Goal: Find contact information: Find contact information

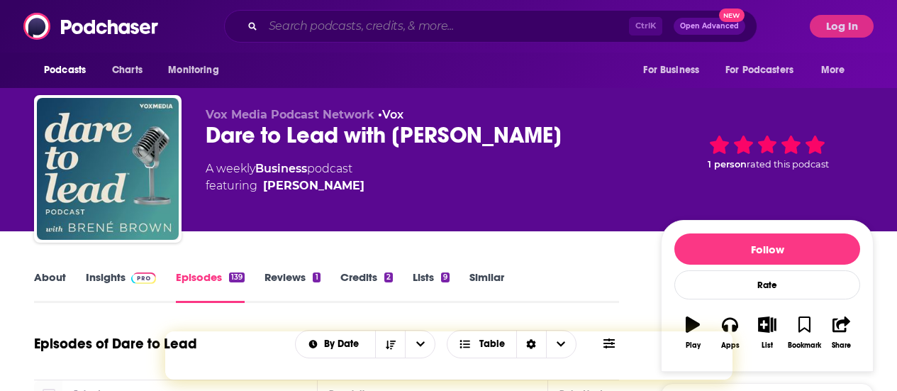
click at [331, 26] on input "Search podcasts, credits, & more..." at bounding box center [446, 26] width 366 height 23
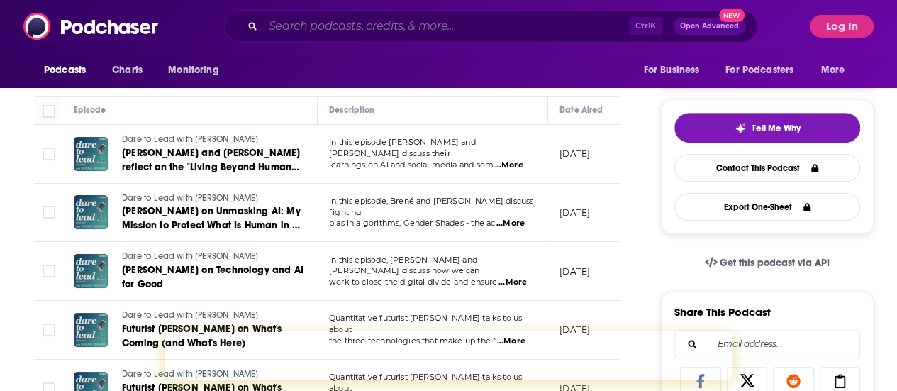
paste input "[PERSON_NAME]"
type input "[PERSON_NAME]"
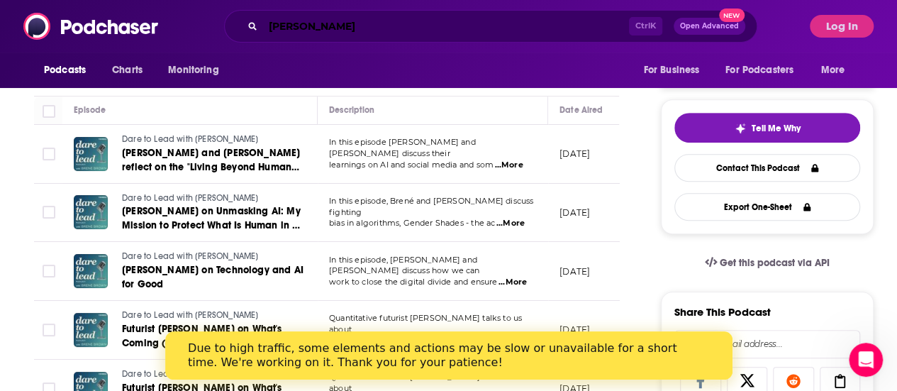
scroll to position [0, 0]
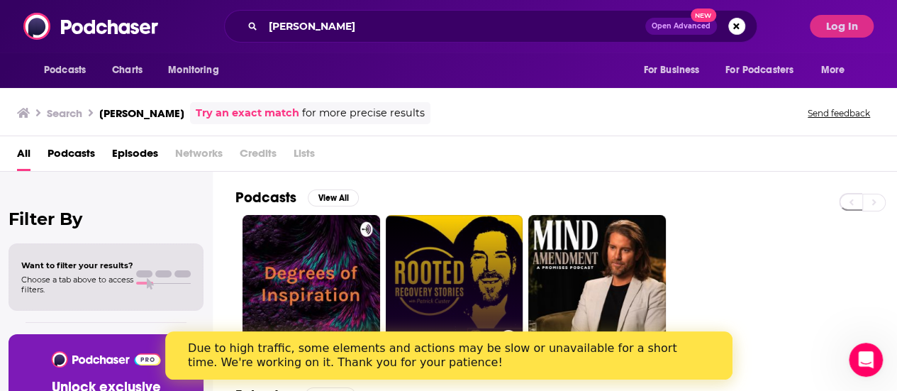
click at [433, 275] on link "Rooted Recovery Stories" at bounding box center [455, 284] width 138 height 138
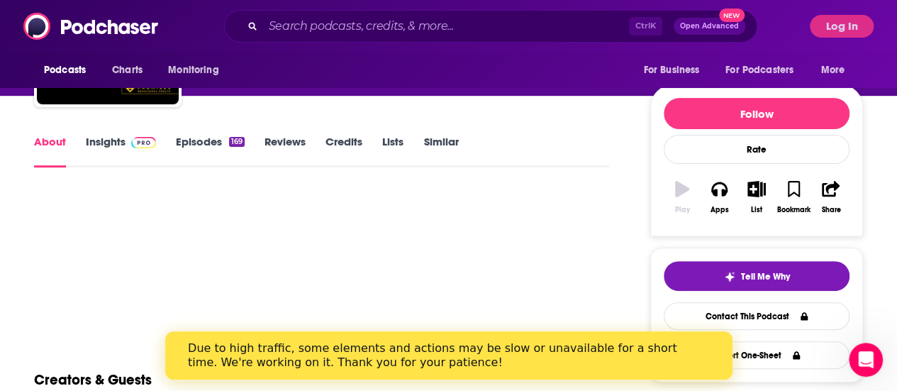
scroll to position [142, 0]
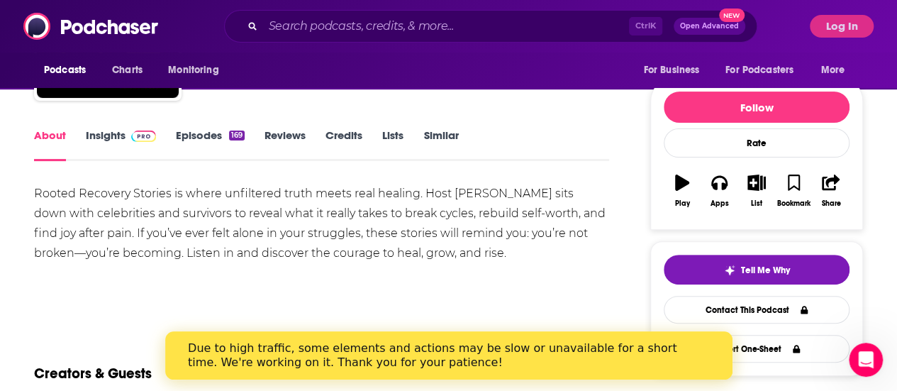
click at [188, 132] on link "Episodes 169" at bounding box center [210, 144] width 69 height 33
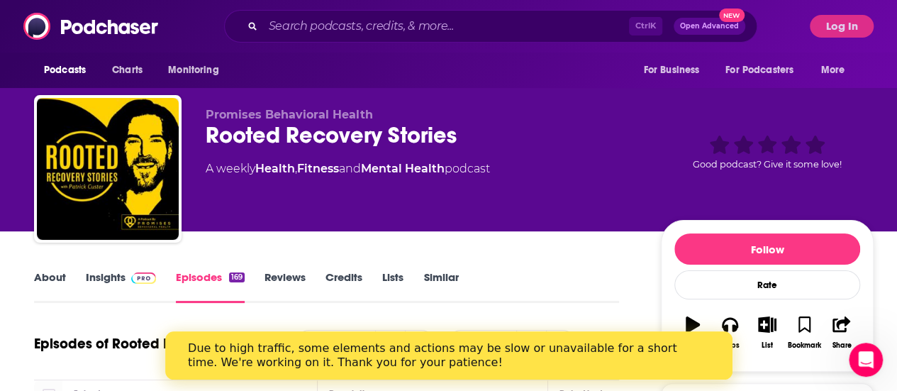
scroll to position [71, 0]
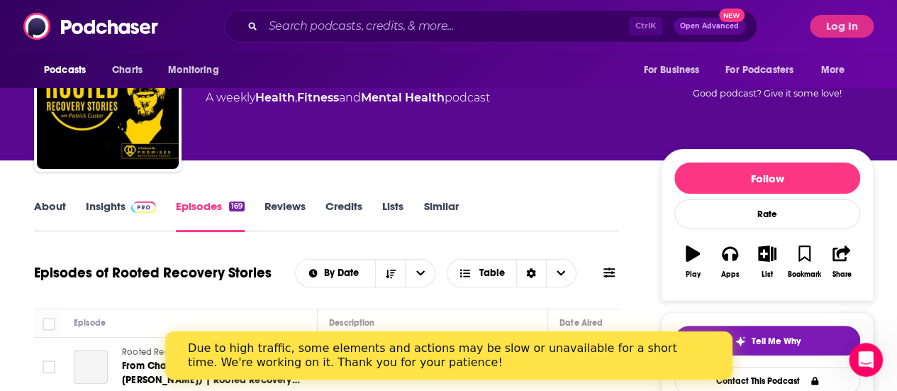
click at [102, 204] on link "Insights" at bounding box center [121, 215] width 70 height 33
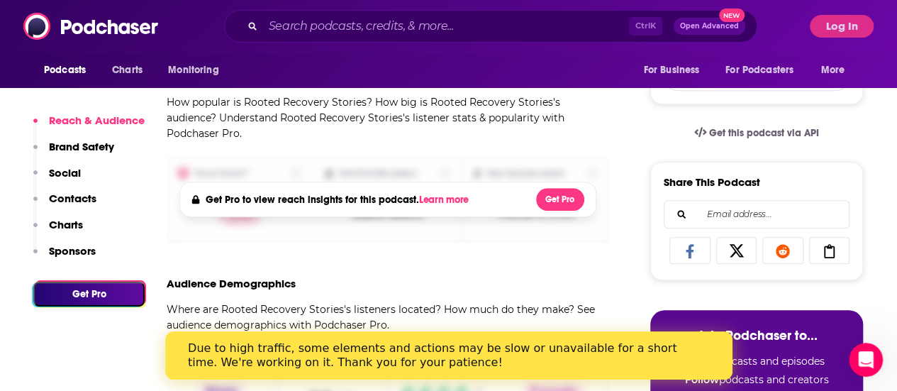
scroll to position [638, 0]
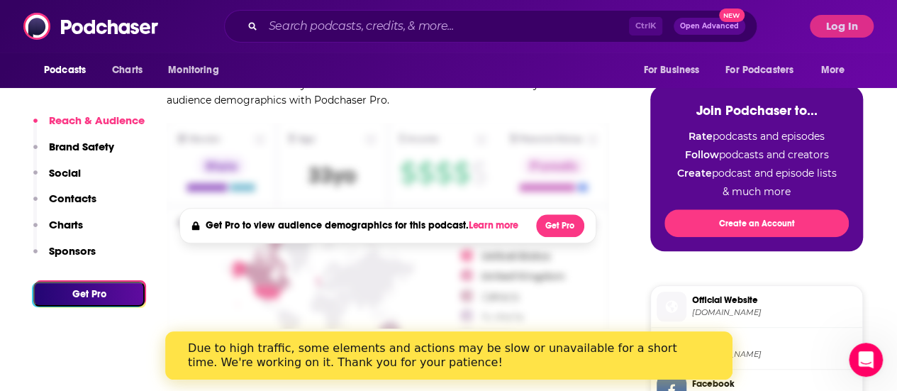
click at [87, 195] on p "Contacts" at bounding box center [73, 198] width 48 height 13
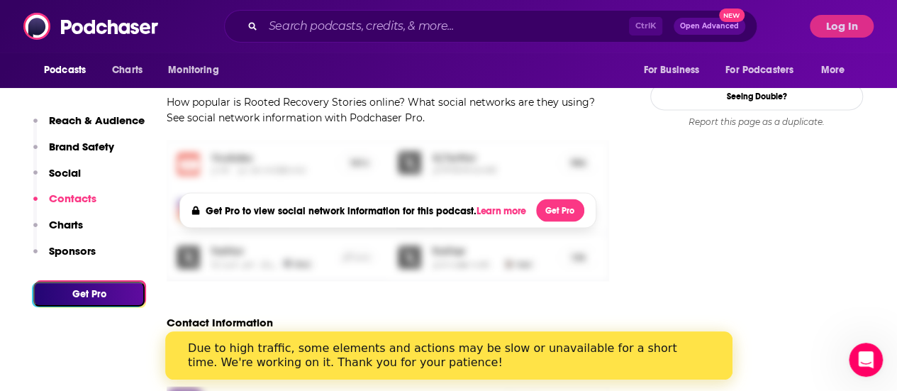
scroll to position [1210, 0]
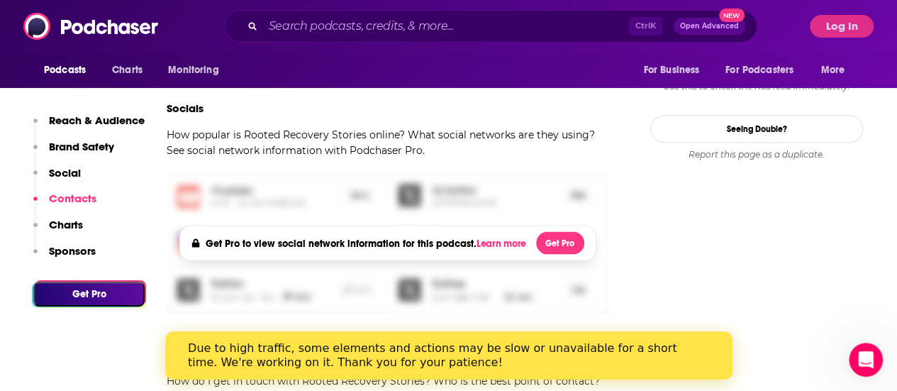
click at [853, 26] on button "Log In" at bounding box center [842, 26] width 64 height 23
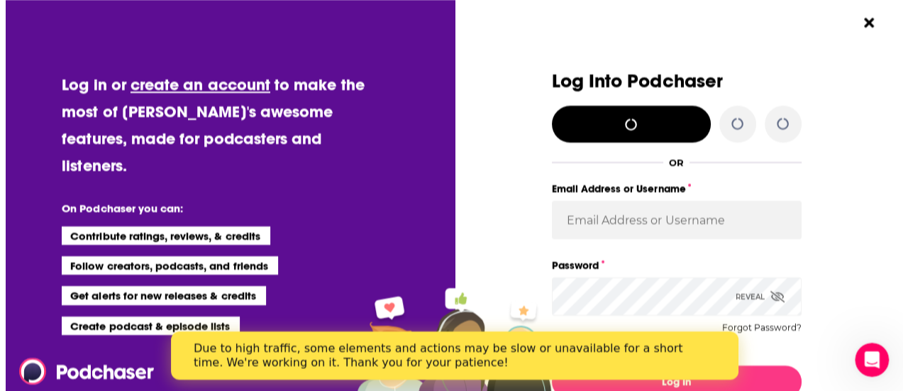
scroll to position [0, 0]
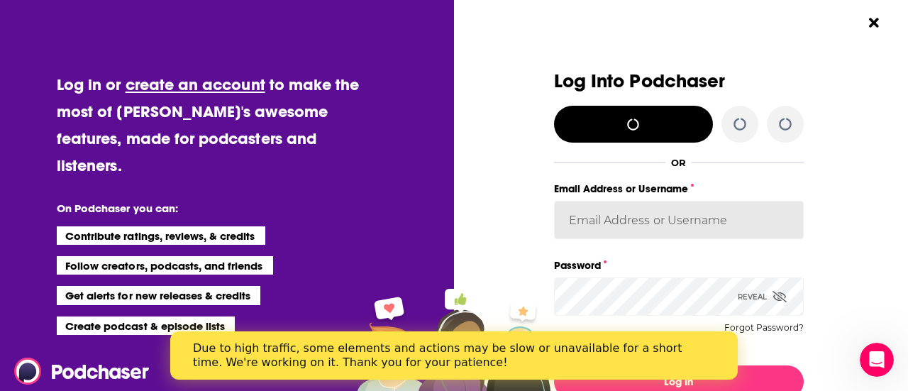
type input "josefine.kals"
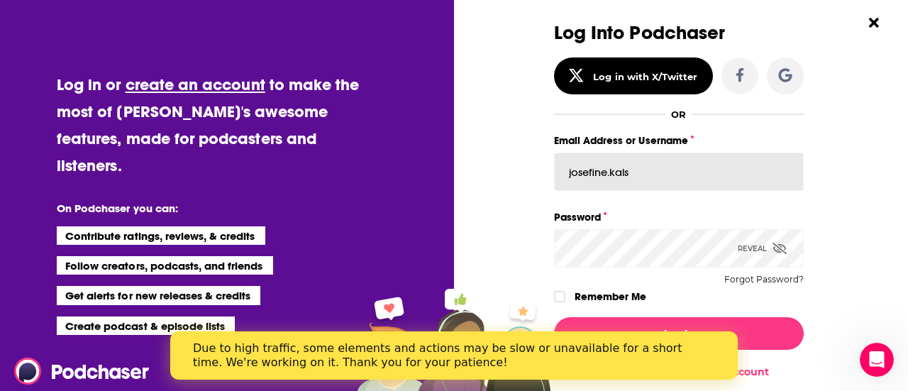
scroll to position [71, 0]
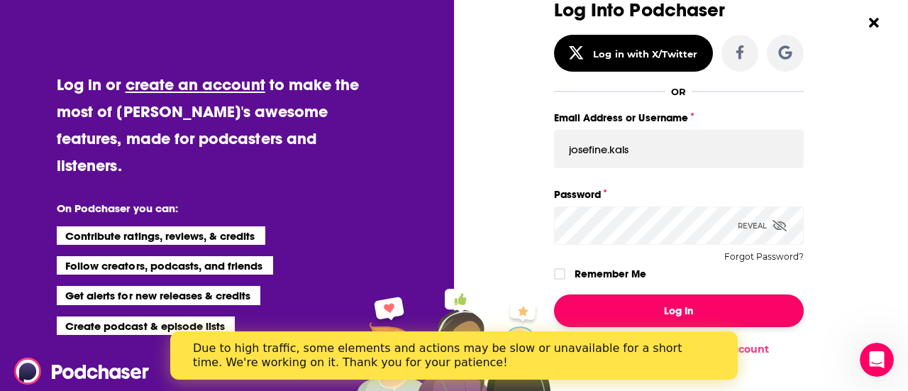
click at [670, 300] on button "Log In" at bounding box center [679, 310] width 250 height 33
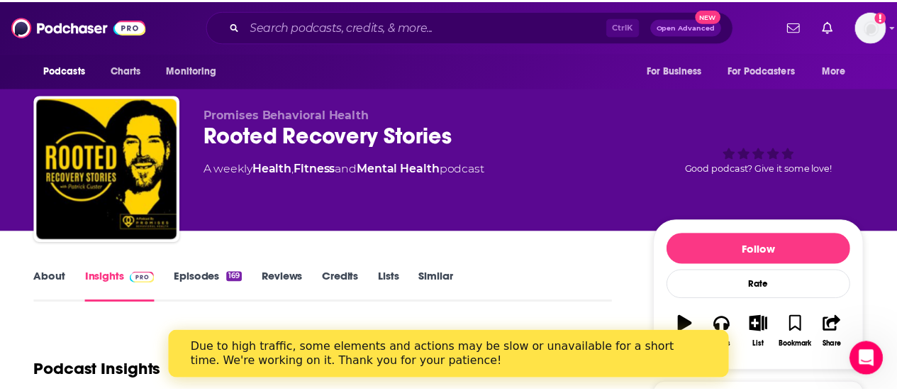
scroll to position [1111, 0]
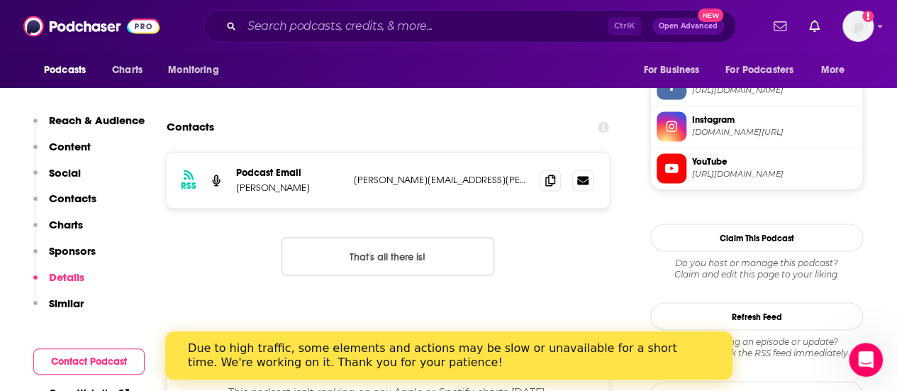
click at [79, 200] on p "Contacts" at bounding box center [73, 198] width 48 height 13
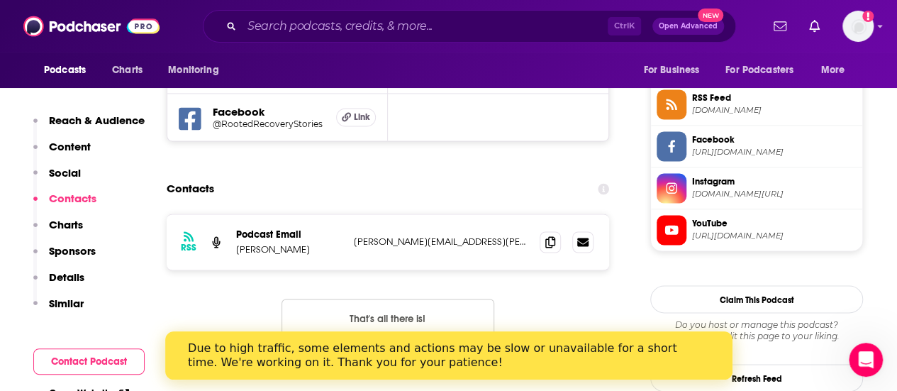
scroll to position [1027, 0]
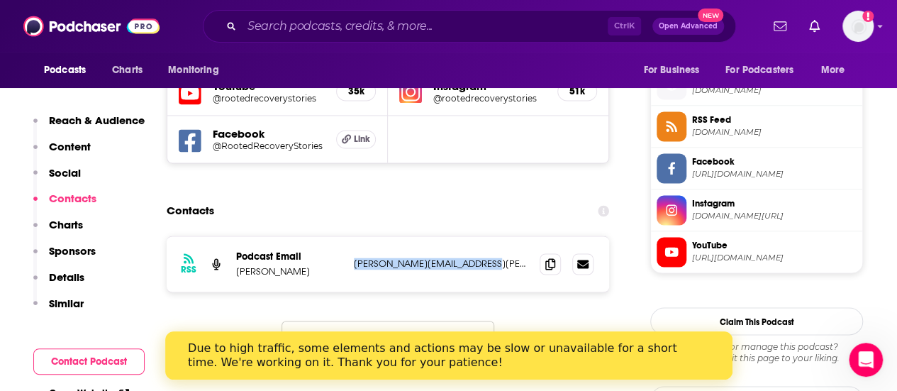
drag, startPoint x: 482, startPoint y: 266, endPoint x: 353, endPoint y: 267, distance: 129.8
click at [353, 267] on div "RSS Podcast Email [PERSON_NAME] [PERSON_NAME][EMAIL_ADDRESS][PERSON_NAME][DOMAI…" at bounding box center [388, 263] width 443 height 55
copy p "[PERSON_NAME][EMAIL_ADDRESS][PERSON_NAME][DOMAIN_NAME]"
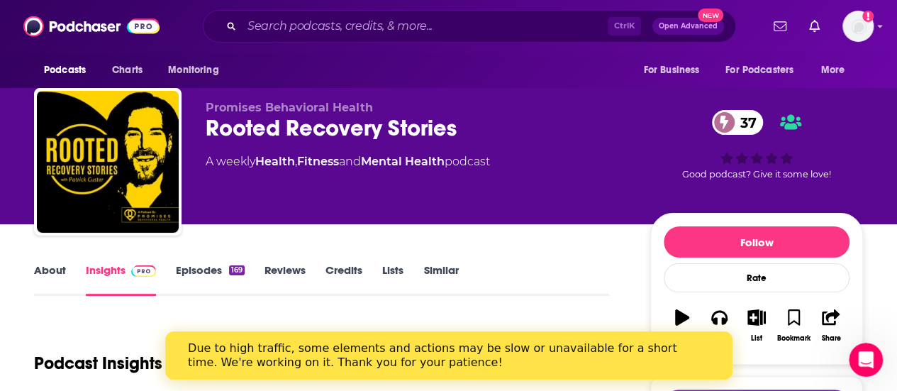
scroll to position [0, 0]
